Goal: Information Seeking & Learning: Learn about a topic

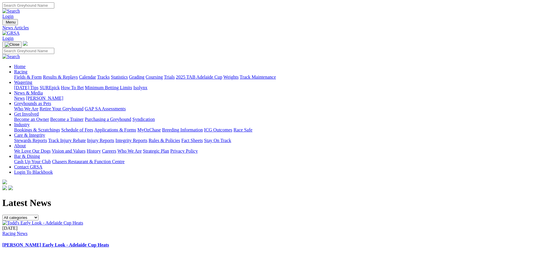
click at [20, 31] on img at bounding box center [10, 33] width 17 height 5
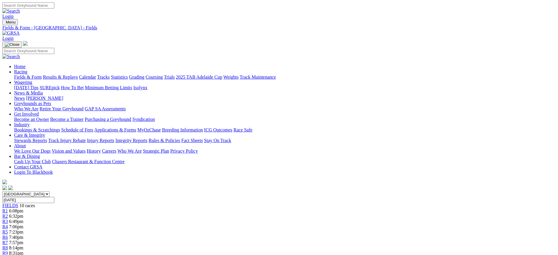
scroll to position [12, 0]
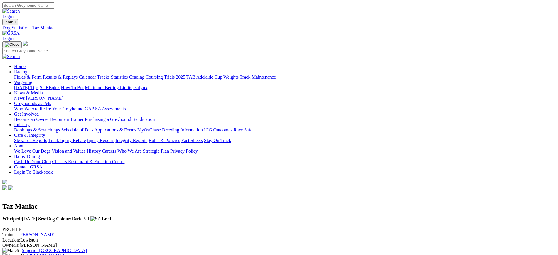
click at [20, 31] on img at bounding box center [10, 33] width 17 height 5
